Goal: Book appointment/travel/reservation

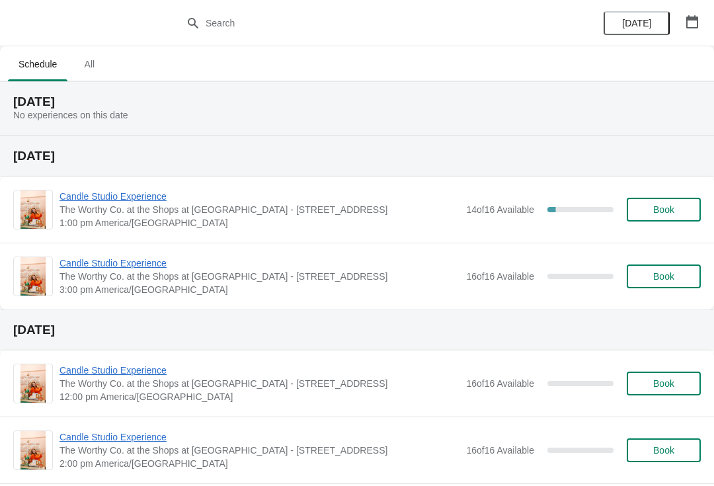
click at [153, 201] on span "Candle Studio Experience" at bounding box center [260, 196] width 400 height 13
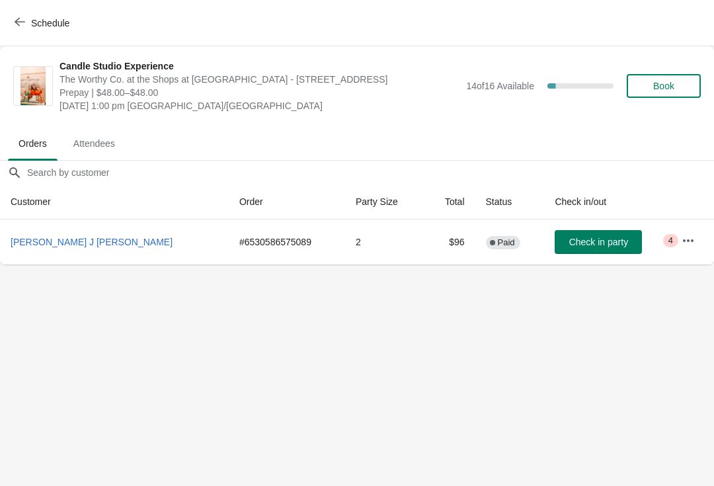
click at [53, 19] on span "Schedule" at bounding box center [50, 23] width 38 height 11
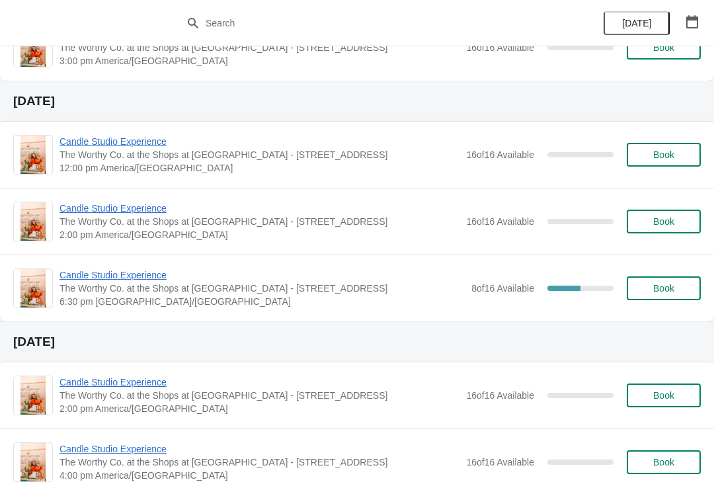
scroll to position [228, 0]
click at [145, 272] on span "Candle Studio Experience" at bounding box center [262, 275] width 405 height 13
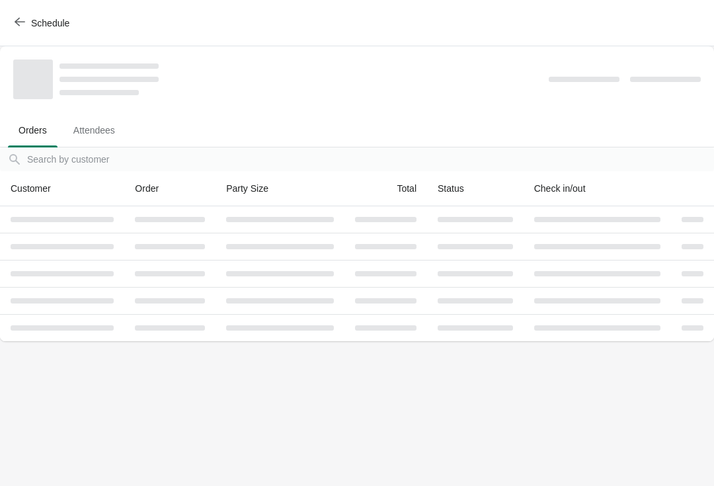
scroll to position [0, 0]
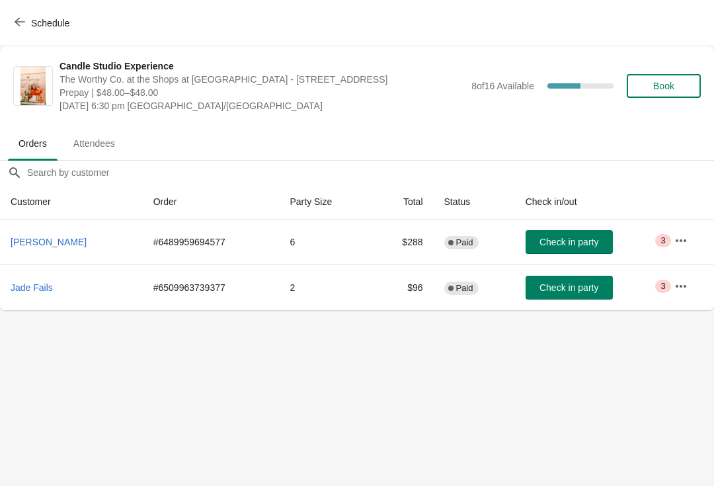
click at [53, 5] on div "Schedule" at bounding box center [357, 23] width 714 height 46
click at [32, 21] on span "Schedule" at bounding box center [50, 23] width 38 height 11
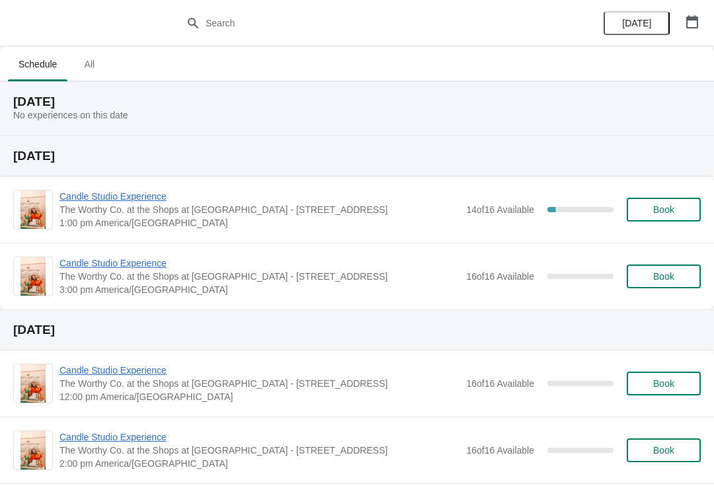
click at [690, 270] on button "Book" at bounding box center [664, 276] width 74 height 24
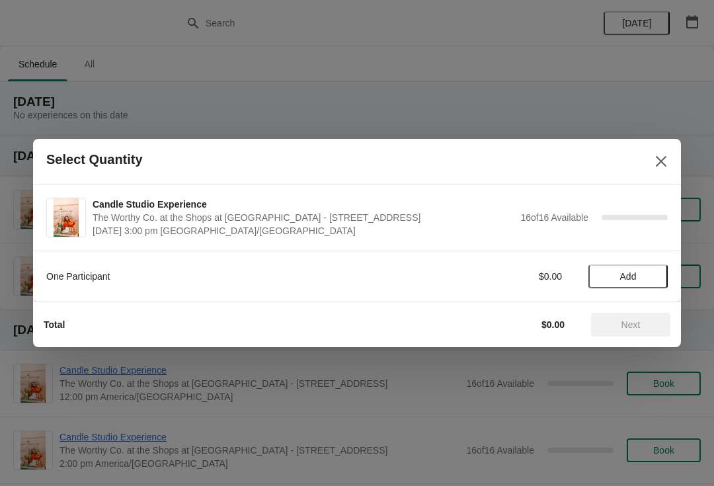
click at [640, 278] on span "Add" at bounding box center [628, 276] width 56 height 11
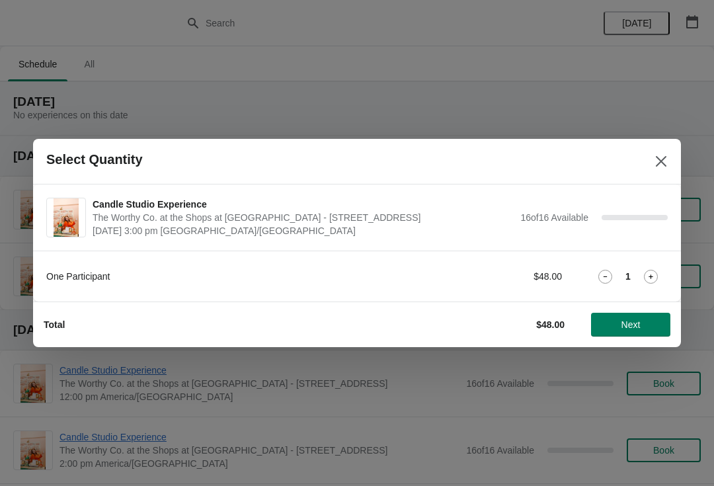
click at [625, 323] on span "Next" at bounding box center [631, 324] width 19 height 11
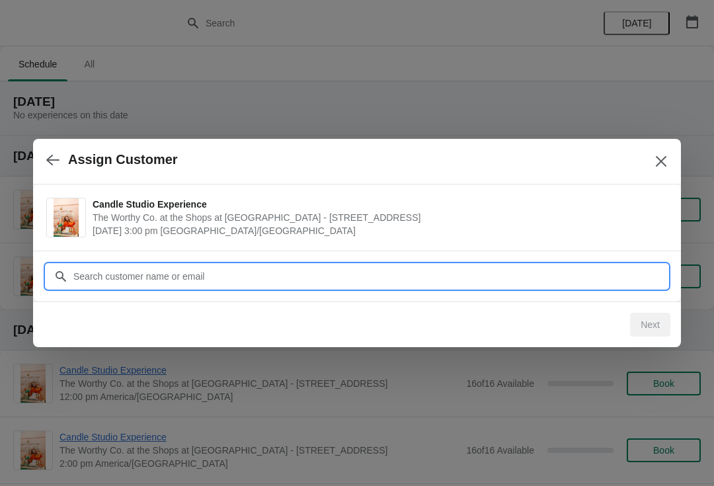
click at [325, 281] on input "Customer" at bounding box center [370, 276] width 595 height 24
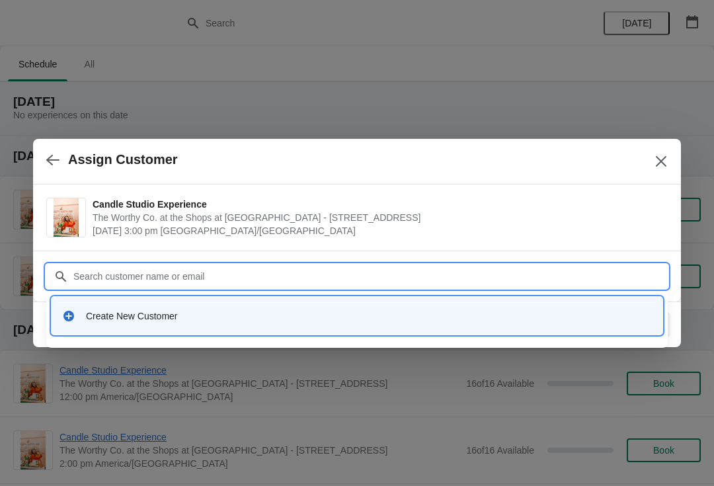
click at [207, 316] on div "Create New Customer" at bounding box center [369, 315] width 566 height 13
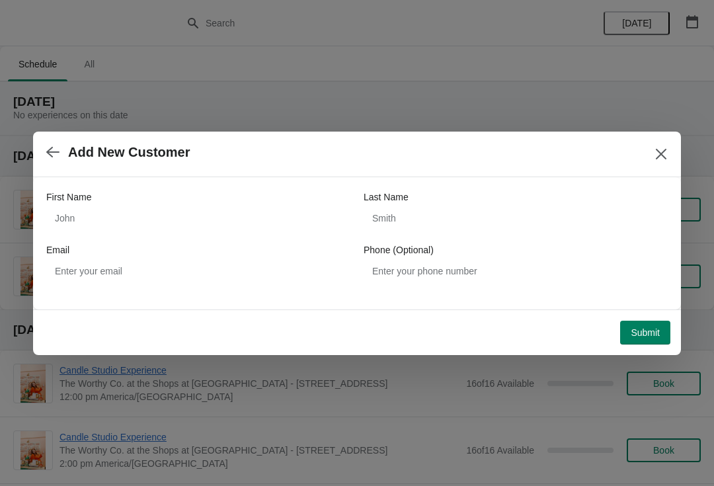
click at [50, 157] on icon "button" at bounding box center [52, 151] width 13 height 13
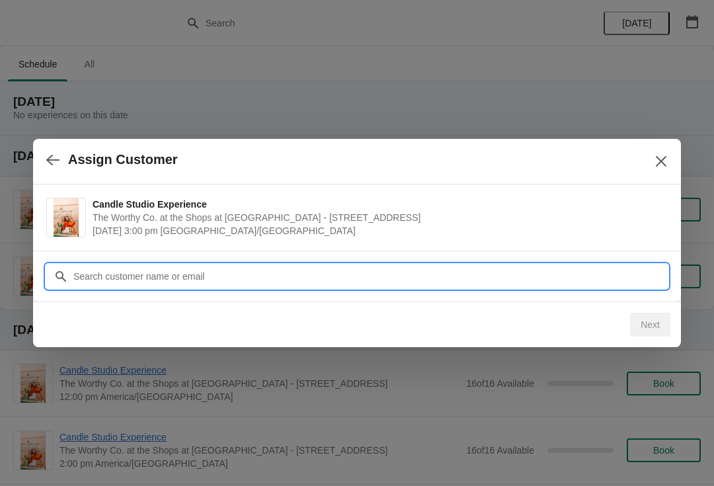
click at [240, 266] on input "Customer" at bounding box center [370, 276] width 595 height 24
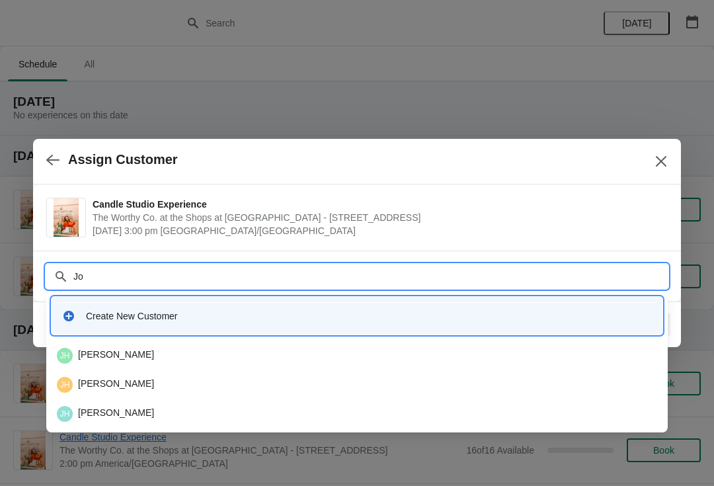
type input "J"
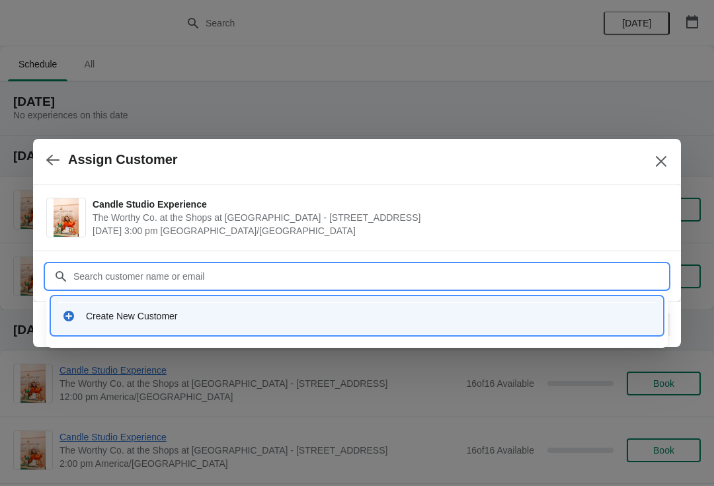
click at [232, 322] on div "Create New Customer" at bounding box center [369, 315] width 566 height 13
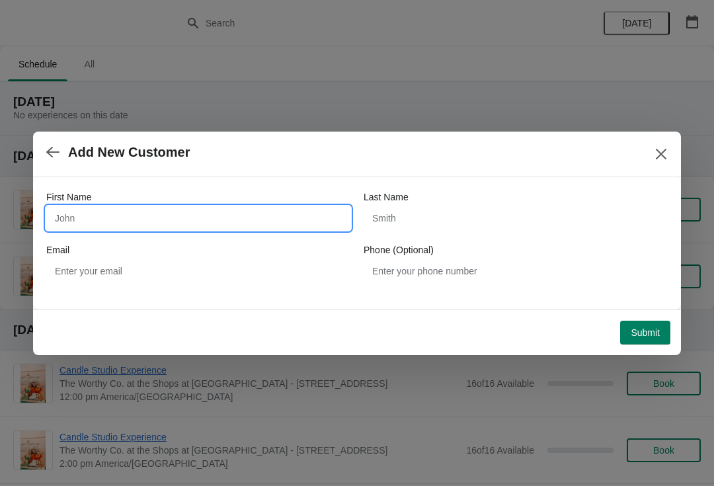
click at [288, 208] on input "First Name" at bounding box center [198, 218] width 304 height 24
type input "Test"
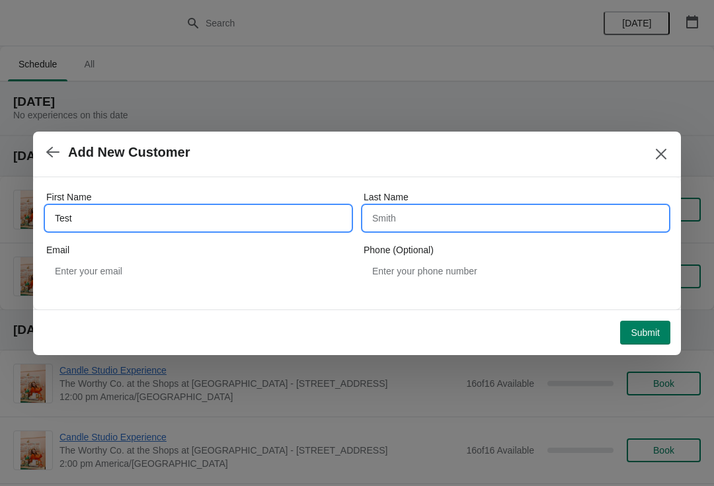
click at [475, 213] on input "Last Name" at bounding box center [516, 218] width 304 height 24
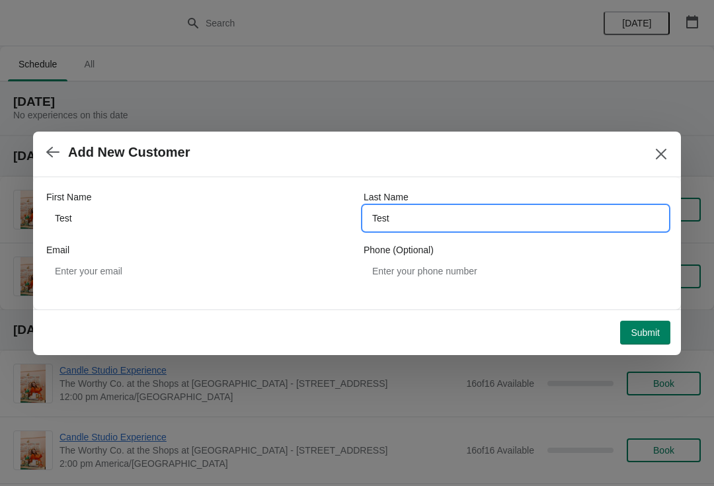
type input "Test"
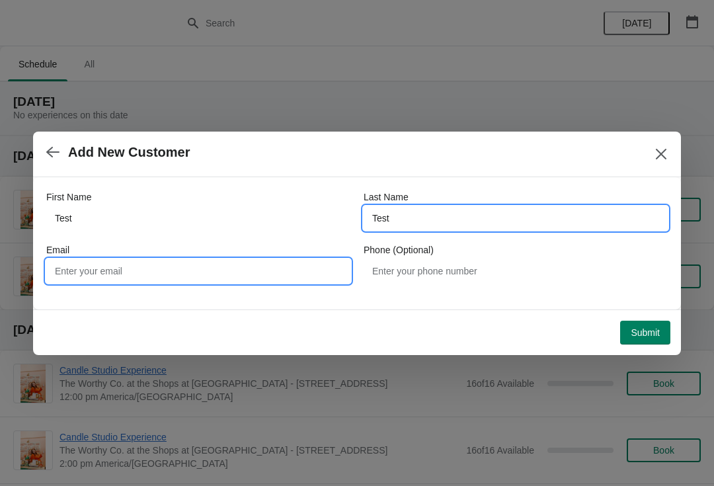
click at [280, 272] on input "Email" at bounding box center [198, 271] width 304 height 24
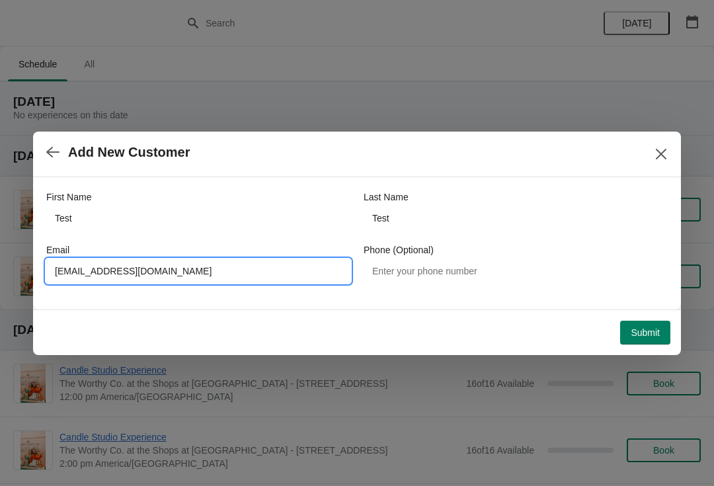
type input "Test@gmail.com"
click at [652, 329] on span "Submit" at bounding box center [645, 332] width 29 height 11
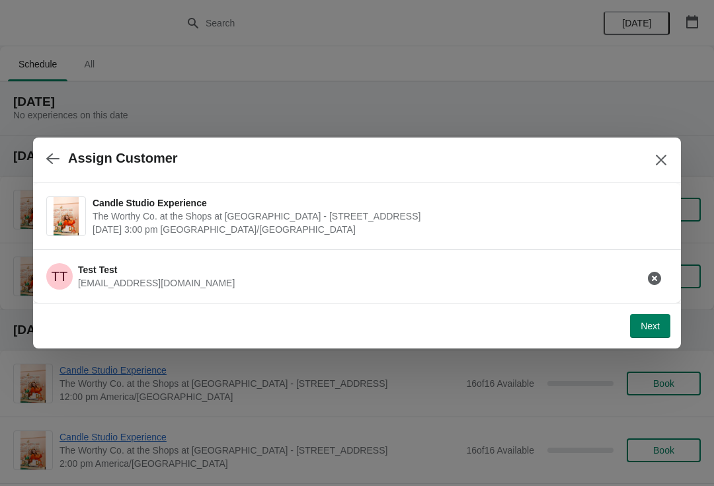
click at [635, 329] on button "Next" at bounding box center [650, 326] width 40 height 24
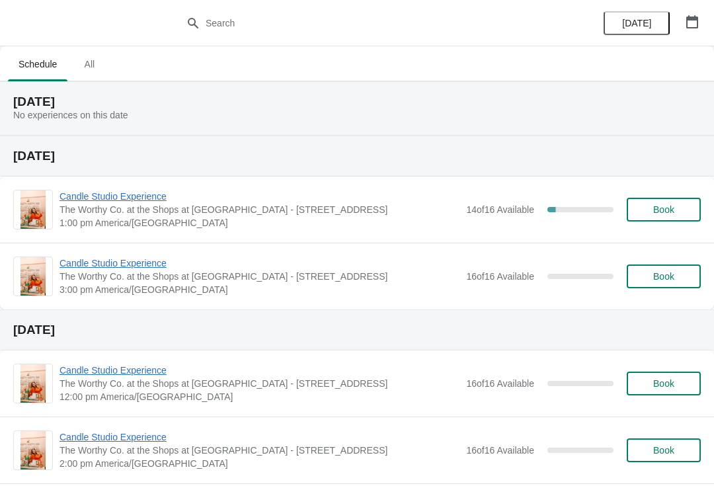
scroll to position [-13, 0]
